Goal: Find specific page/section: Find specific page/section

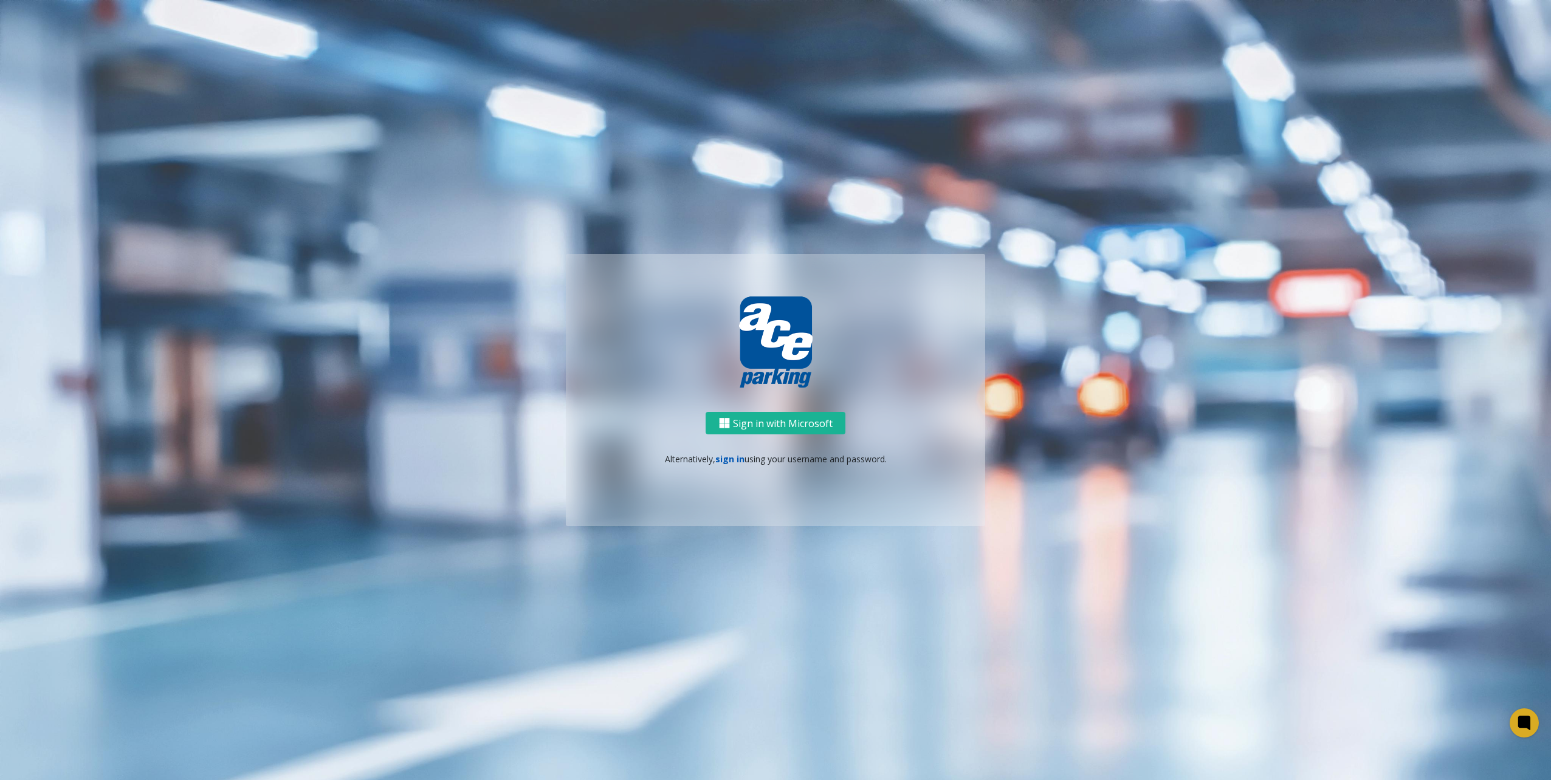
click at [731, 458] on link "sign in" at bounding box center [729, 459] width 29 height 12
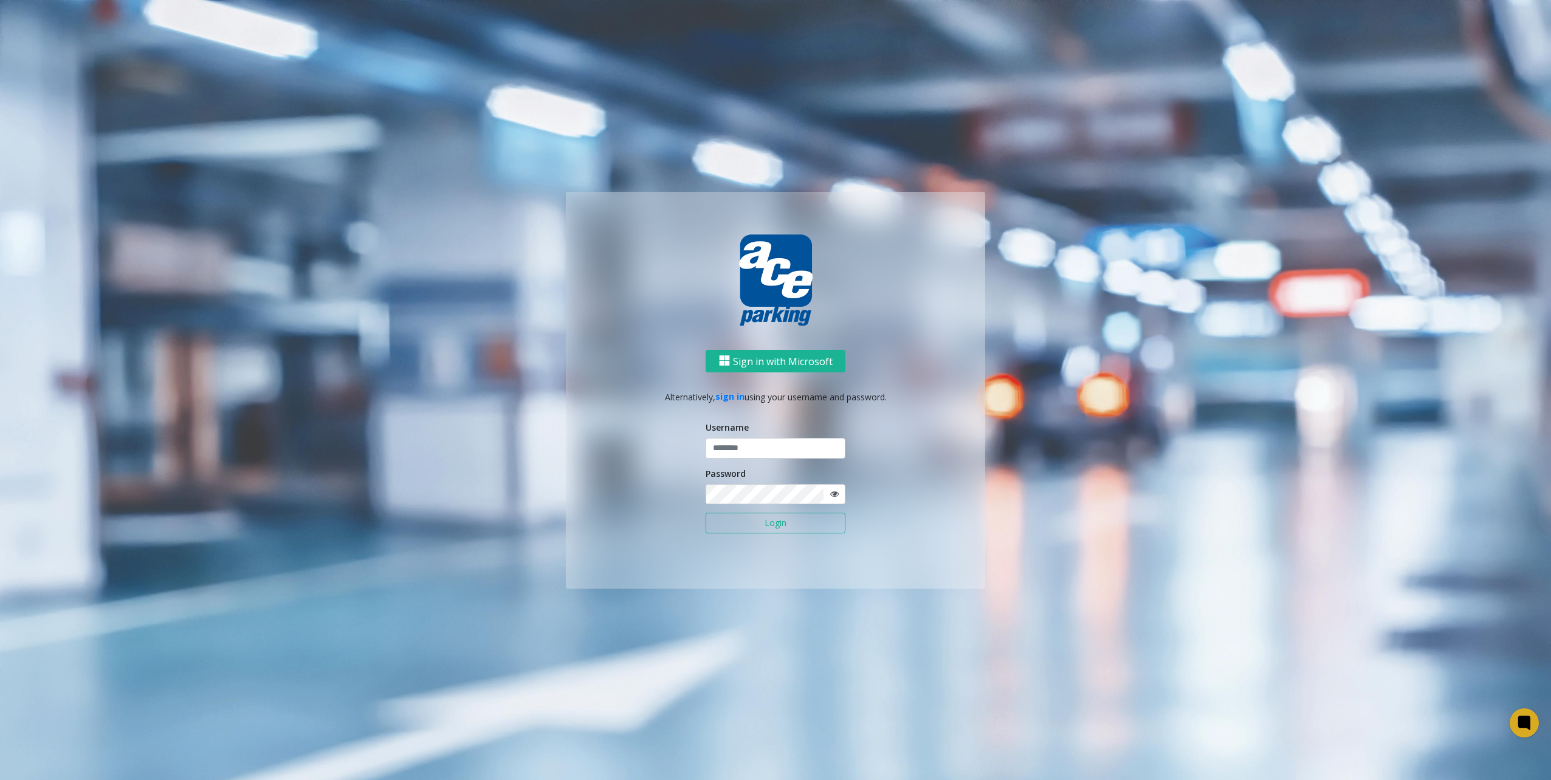
click at [787, 459] on form "Username Password Login" at bounding box center [775, 483] width 140 height 125
click at [795, 451] on input "text" at bounding box center [775, 448] width 140 height 21
type input "********"
click at [741, 521] on button "Login" at bounding box center [775, 523] width 140 height 21
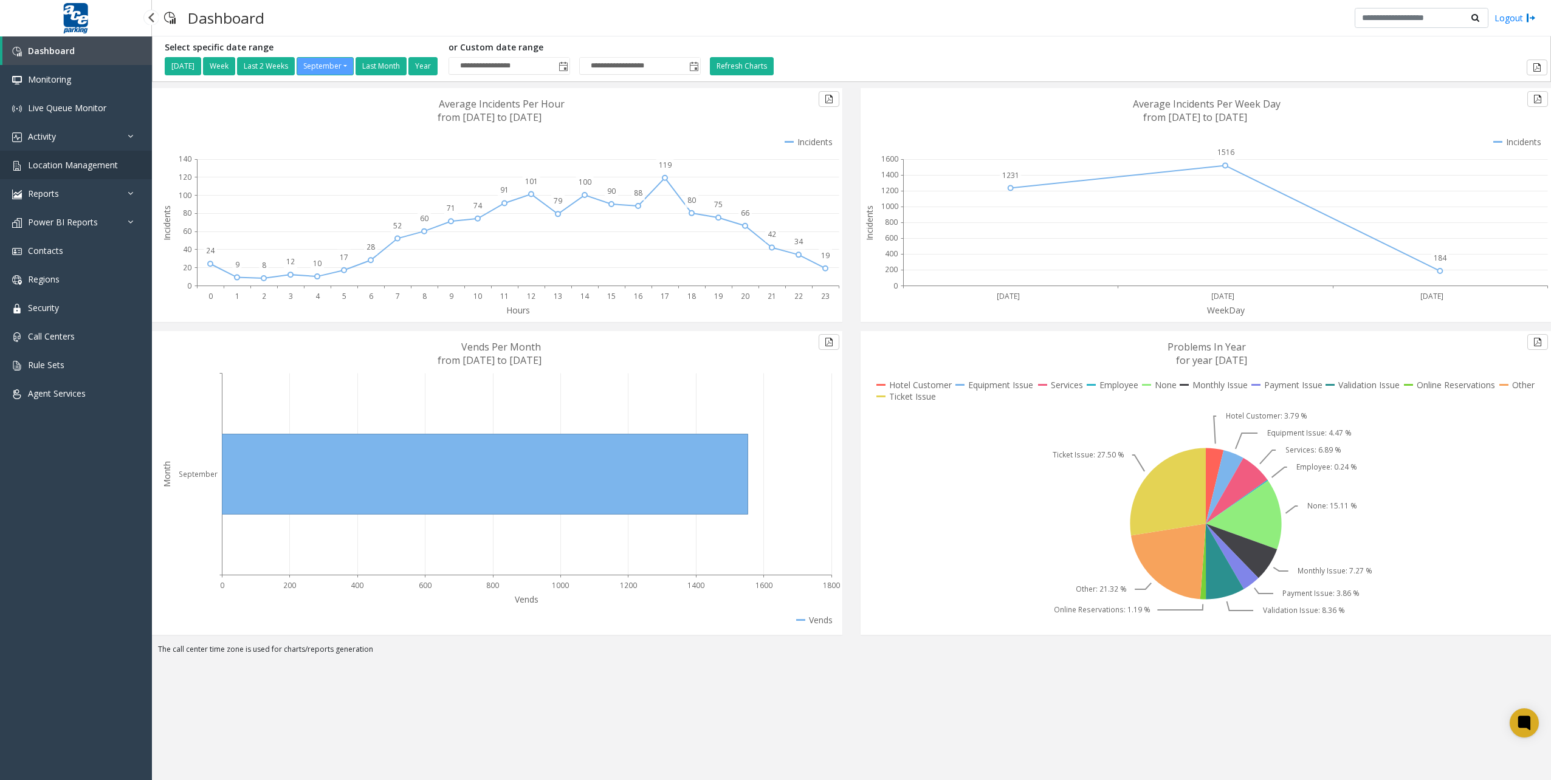
click at [69, 164] on span "Location Management" at bounding box center [73, 165] width 90 height 12
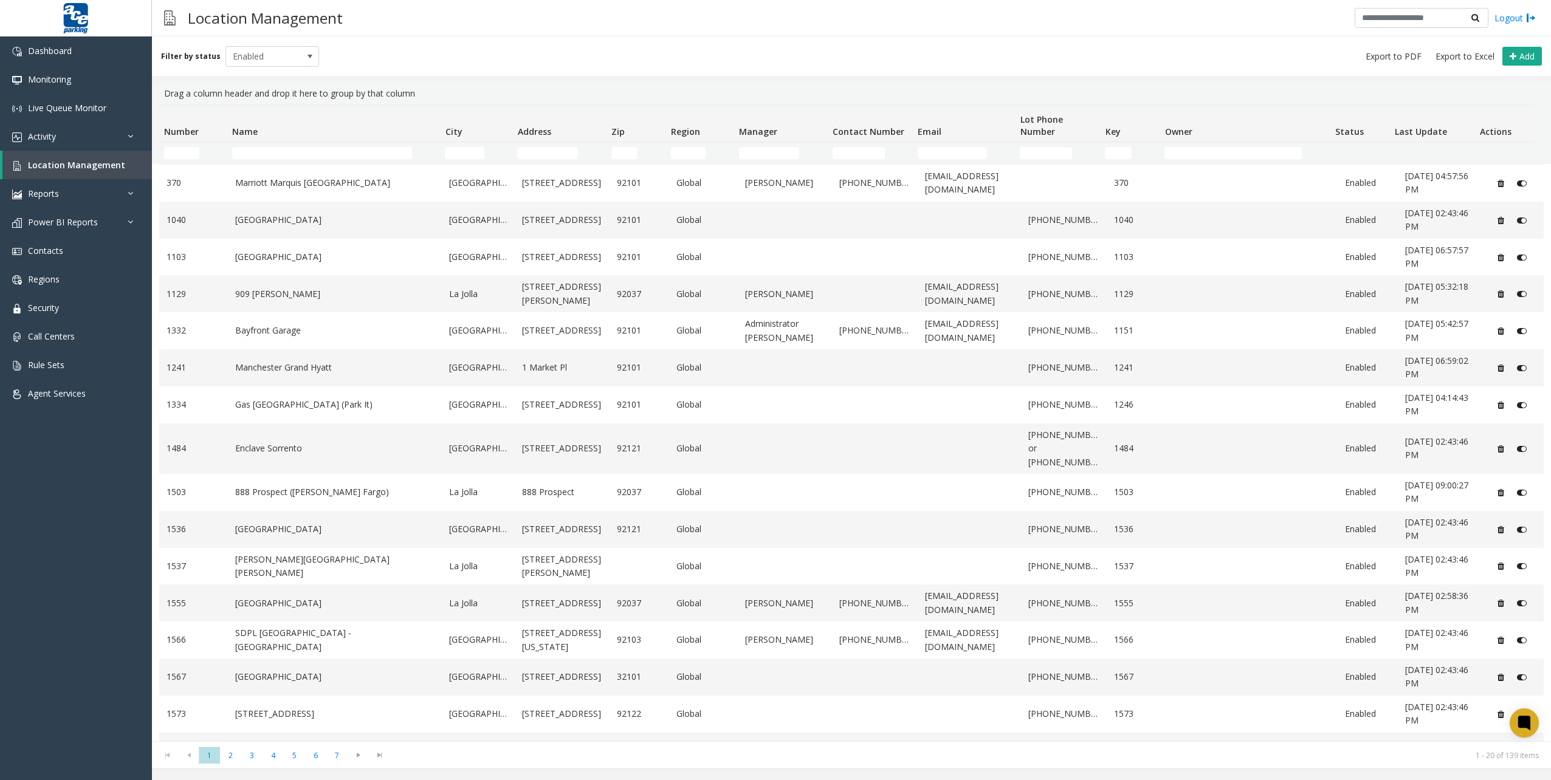
click at [817, 52] on div "Filter by status Enabled Add" at bounding box center [851, 55] width 1399 height 39
click at [303, 153] on input "Name Filter" at bounding box center [322, 153] width 180 height 12
type input "****"
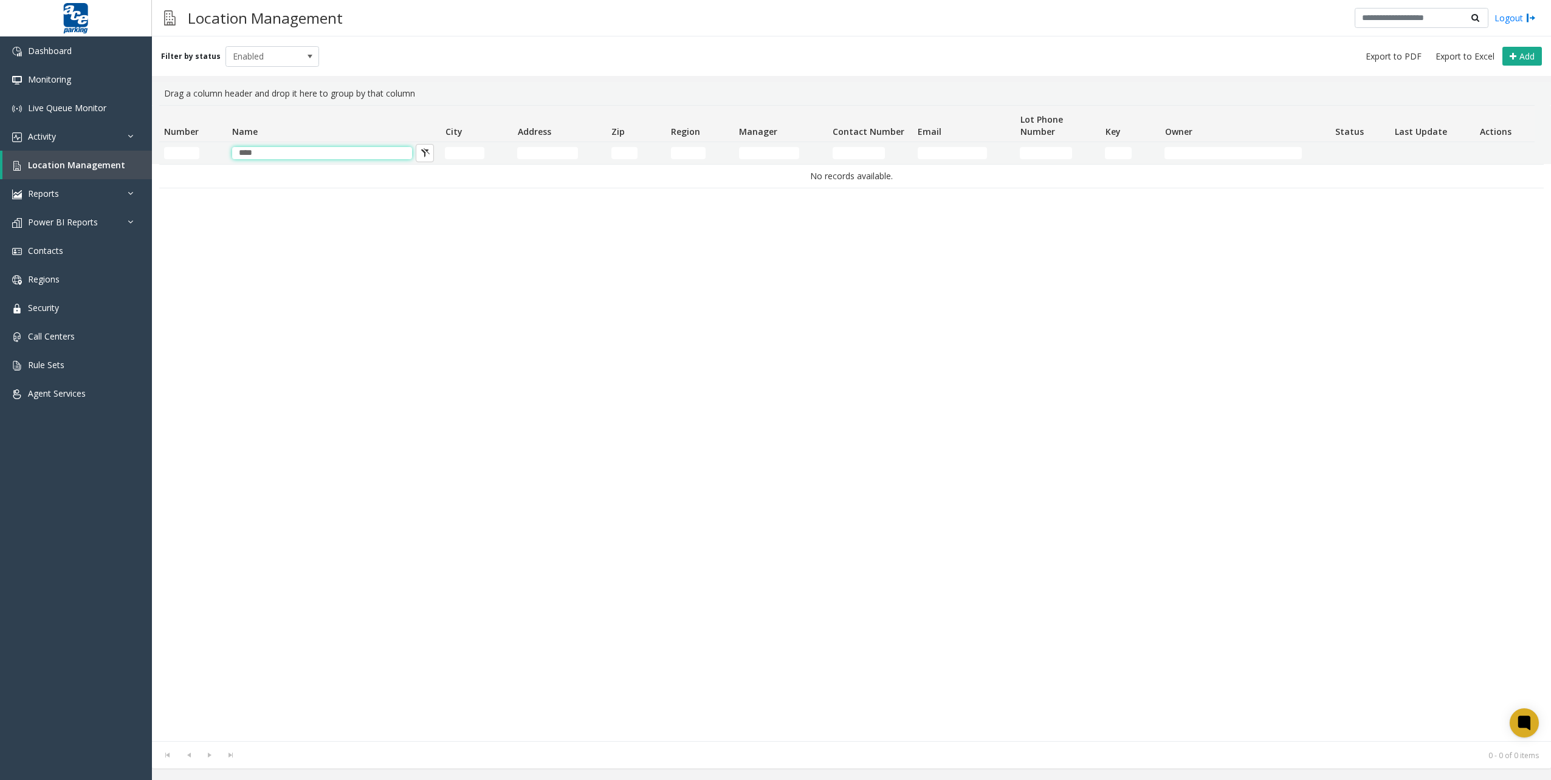
drag, startPoint x: 269, startPoint y: 150, endPoint x: 211, endPoint y: 152, distance: 58.4
click at [206, 139] on thead "Number Name City Address Zip Region Manager Contact Number Email Lot Phone Numb…" at bounding box center [846, 135] width 1375 height 58
click at [190, 155] on input "Number Filter" at bounding box center [181, 153] width 35 height 12
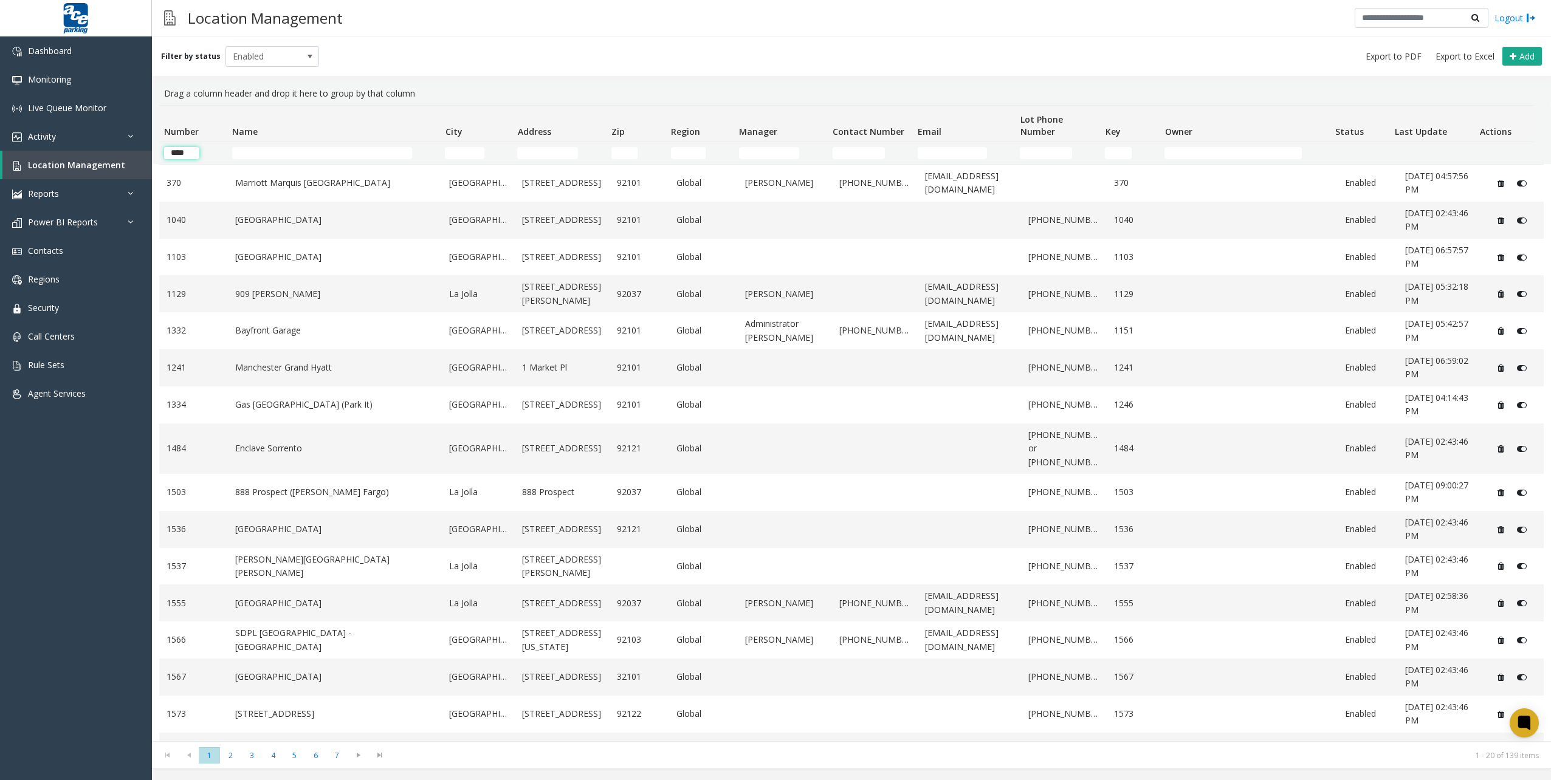
type input "****"
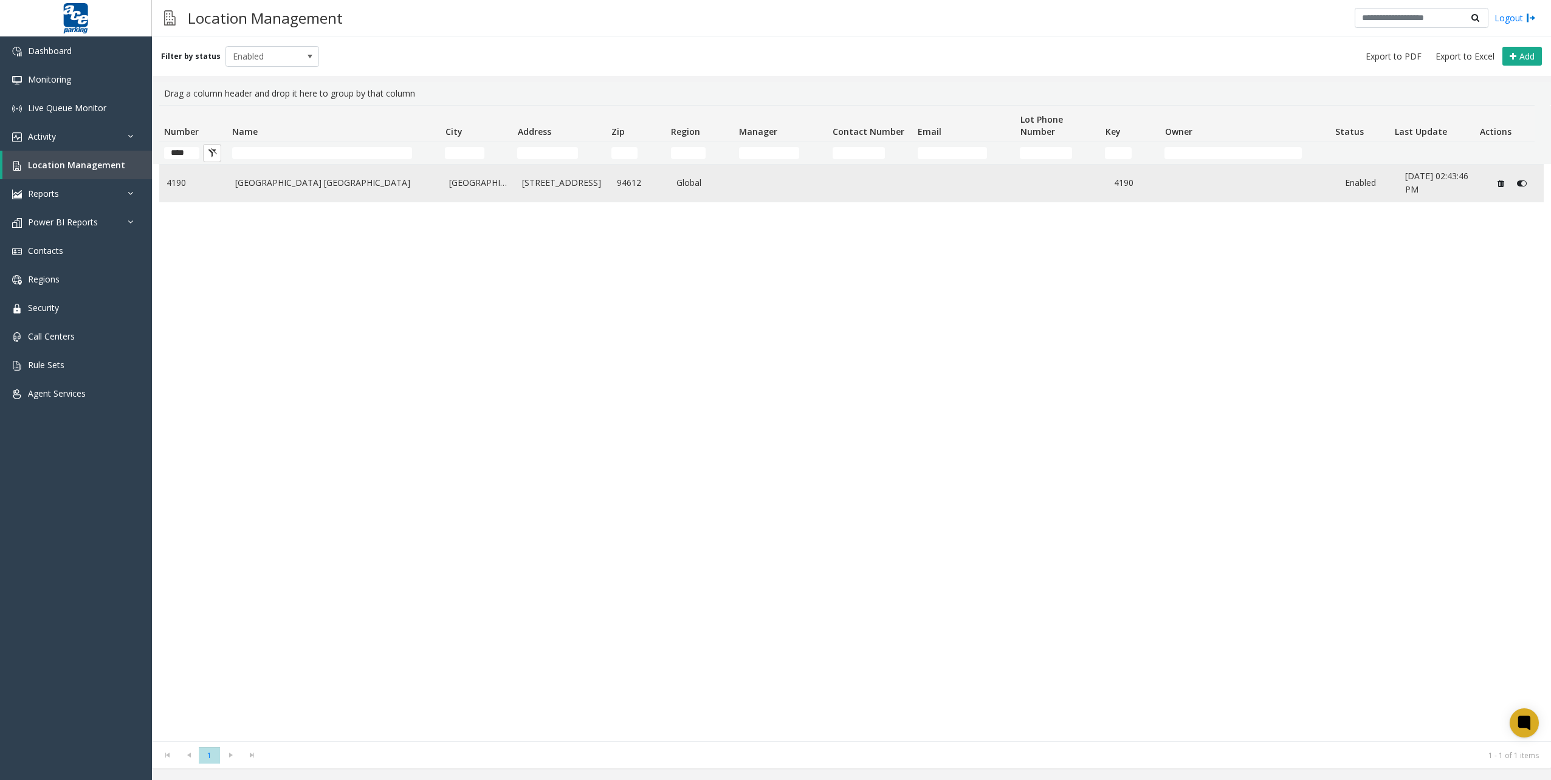
click at [464, 177] on link "[GEOGRAPHIC_DATA]" at bounding box center [478, 182] width 58 height 13
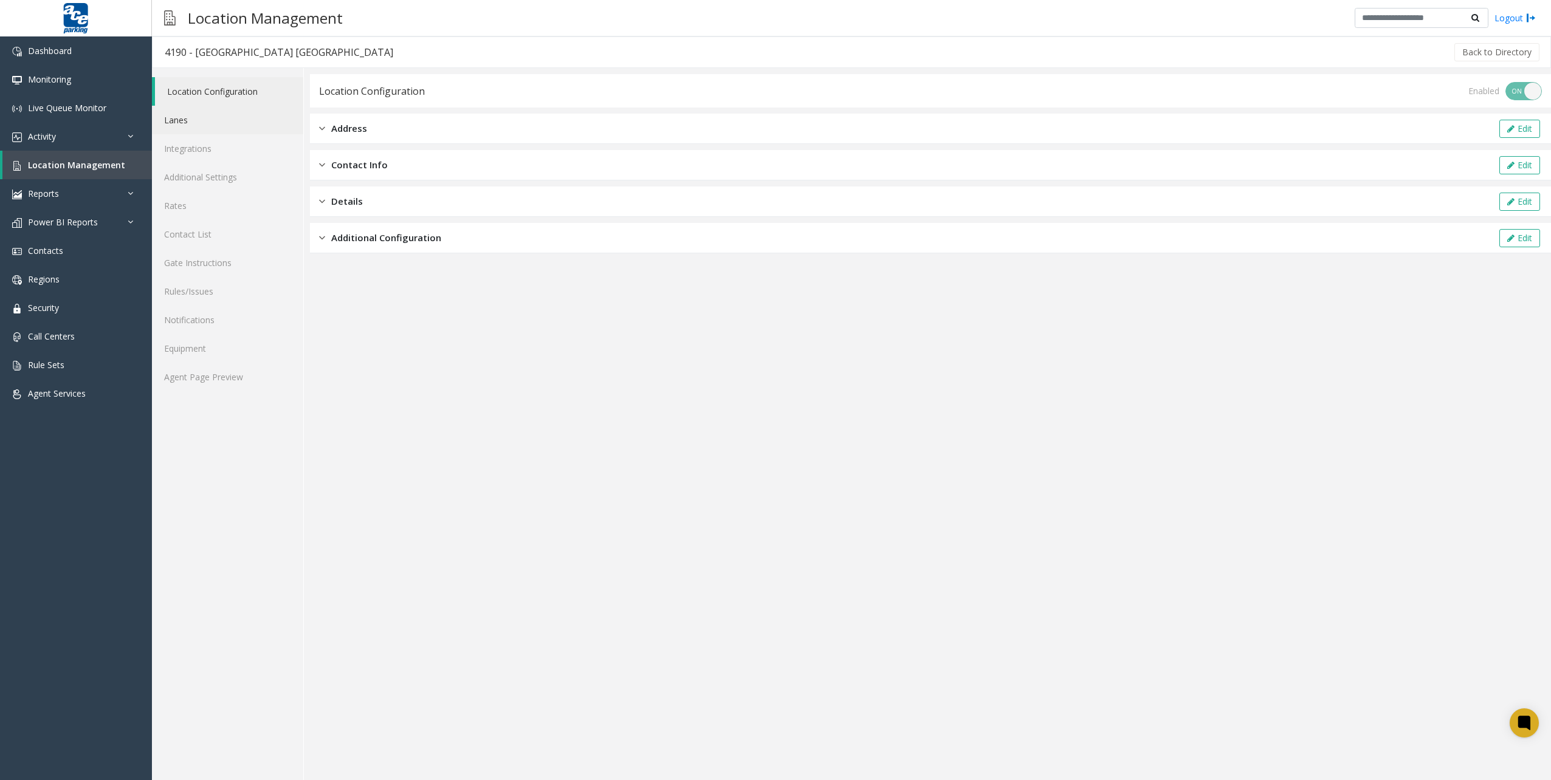
click at [256, 118] on link "Lanes" at bounding box center [227, 120] width 151 height 29
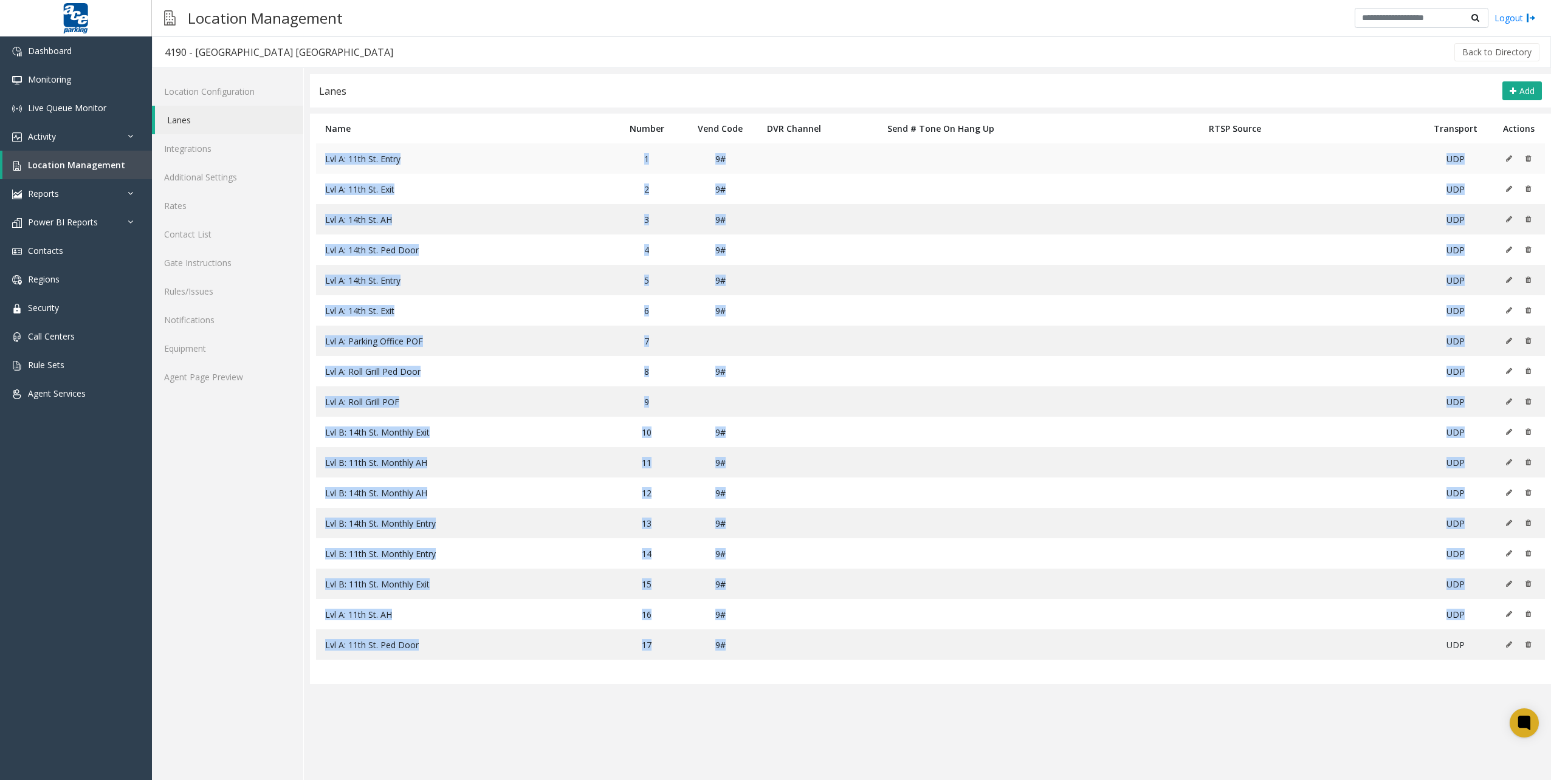
drag, startPoint x: 736, startPoint y: 648, endPoint x: 325, endPoint y: 157, distance: 641.0
click at [325, 157] on tbody "Lvl A: 11th St. Entry 1 9# UDP Lvl A: 11th St. Exit 2 9# UDP Lvl A: 14th St. AH…" at bounding box center [930, 401] width 1229 height 517
copy tbody "Lvl A: 11th St. Entry 1 9# UDP Lvl A: 11th St. Exit 2 9# UDP Lvl A: 14th St. AH…"
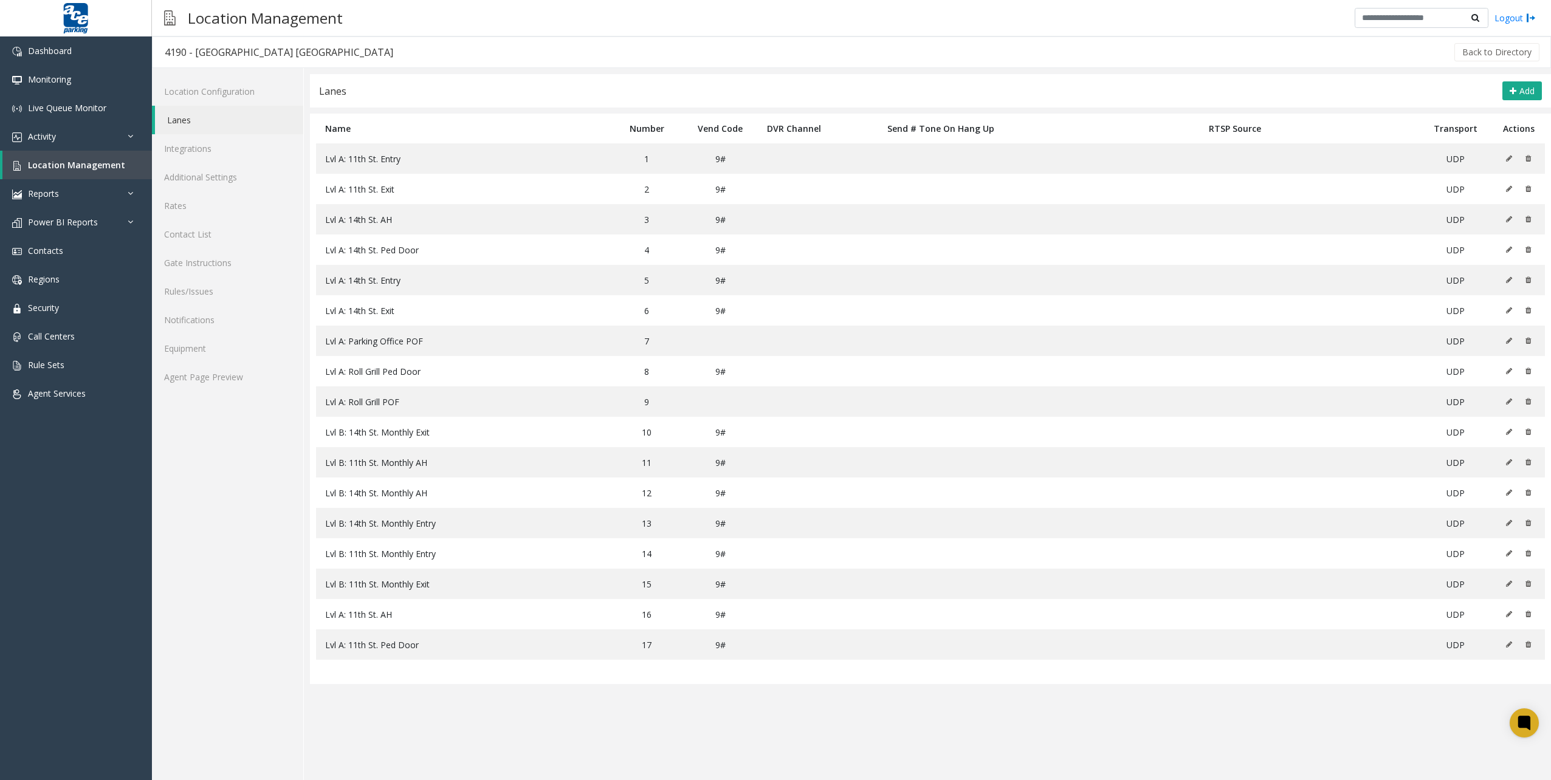
click at [496, 48] on div "Back to Directory" at bounding box center [973, 52] width 1136 height 30
